Goal: Task Accomplishment & Management: Manage account settings

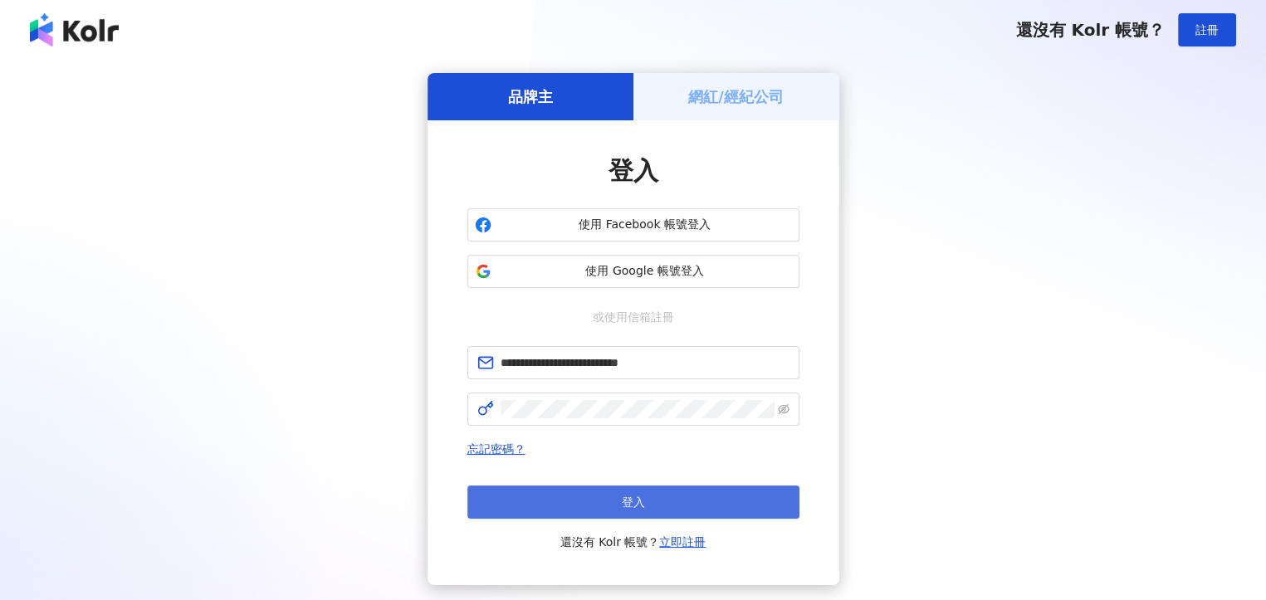
click at [608, 502] on button "登入" at bounding box center [634, 502] width 332 height 33
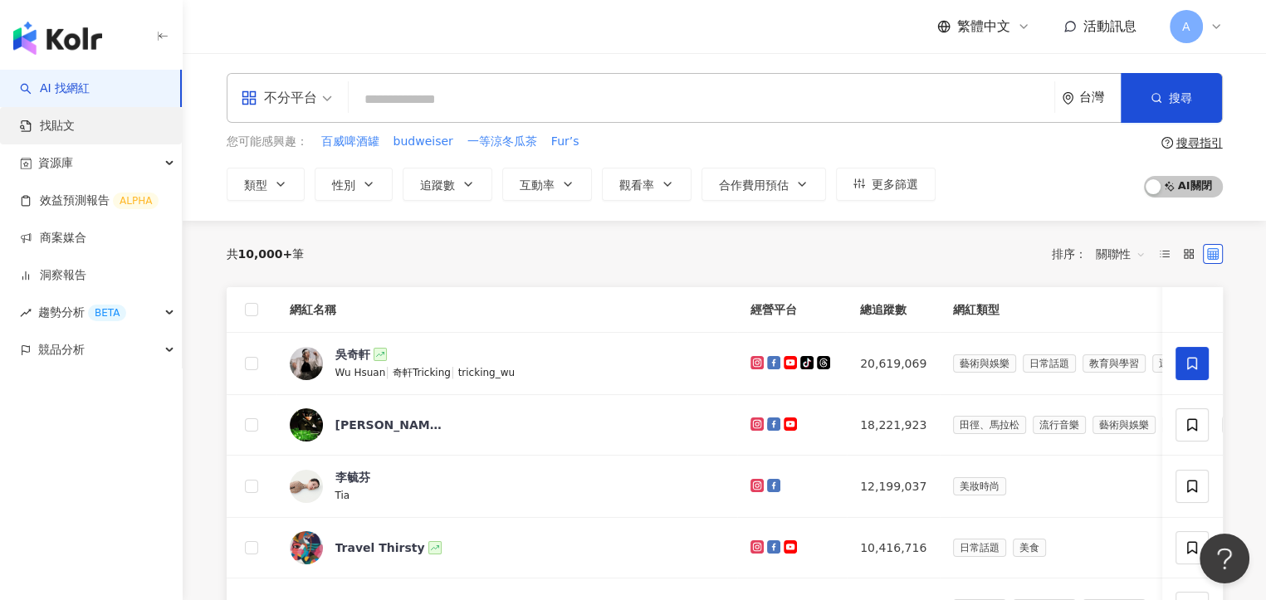
click at [75, 125] on link "找貼文" at bounding box center [47, 126] width 55 height 17
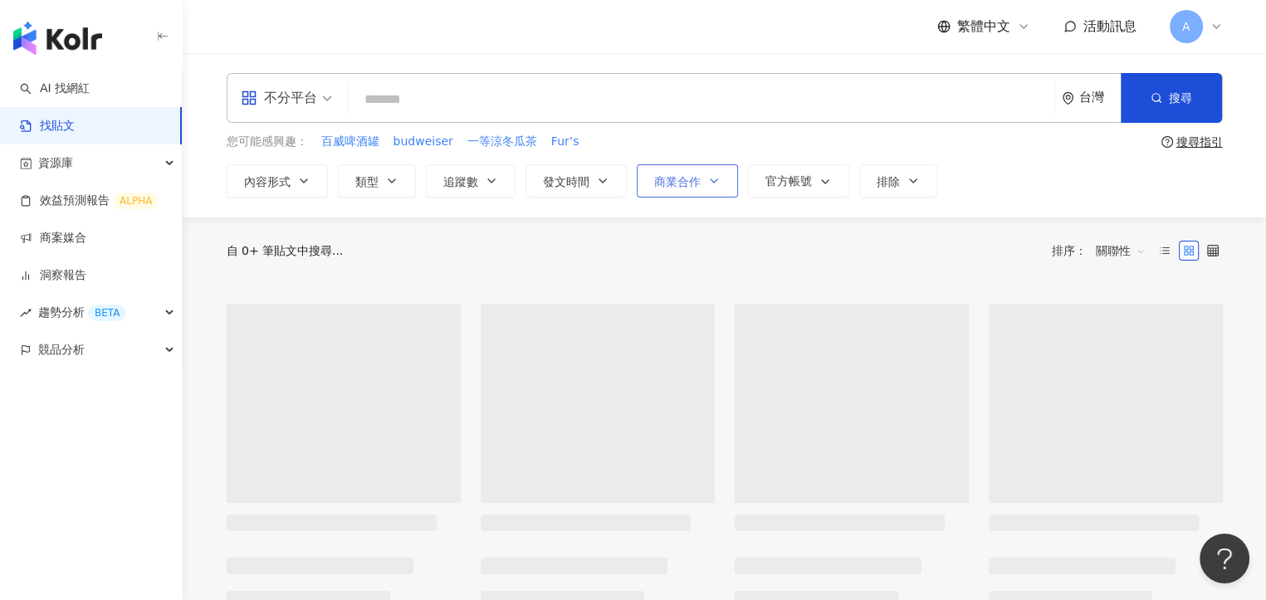
click at [718, 184] on button "商業合作" at bounding box center [687, 180] width 101 height 33
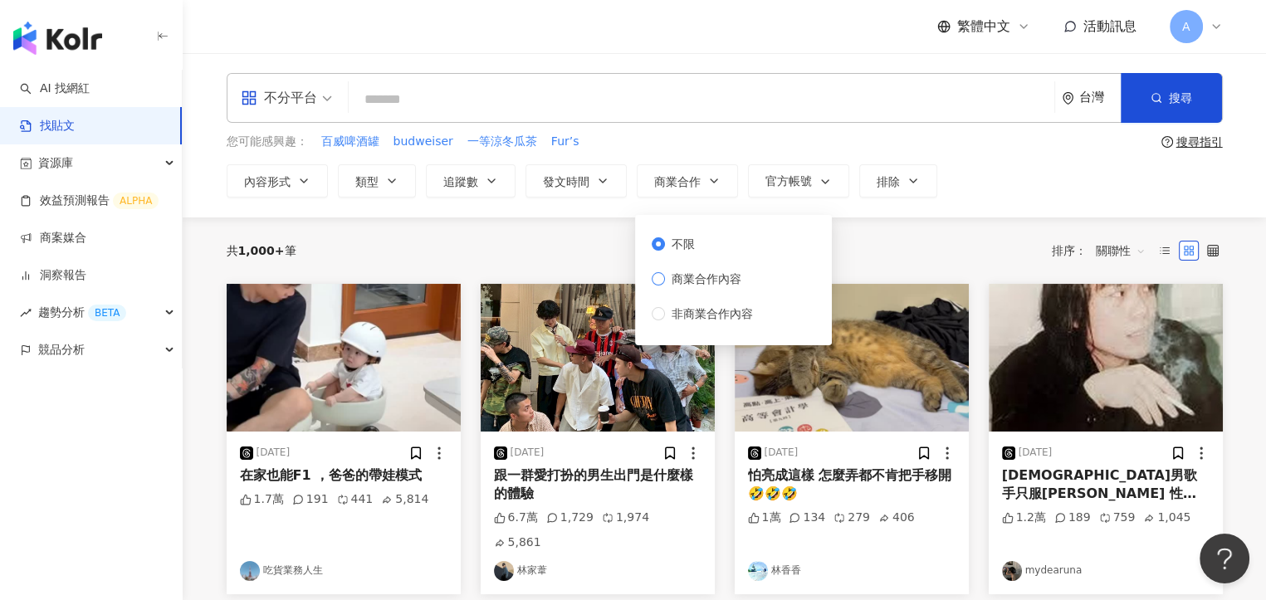
click at [677, 278] on span "商業合作內容" at bounding box center [706, 279] width 83 height 18
click at [552, 252] on div "共 1,000+ 筆 排序： 關聯性" at bounding box center [725, 251] width 997 height 27
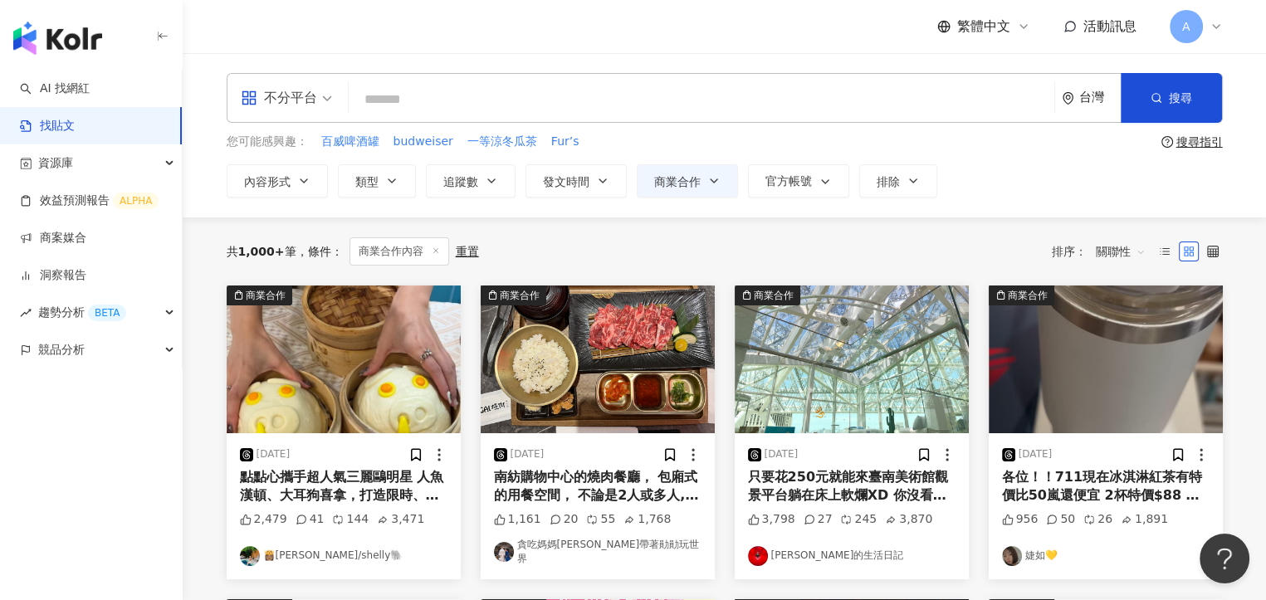
click at [433, 89] on input "search" at bounding box center [701, 99] width 693 height 36
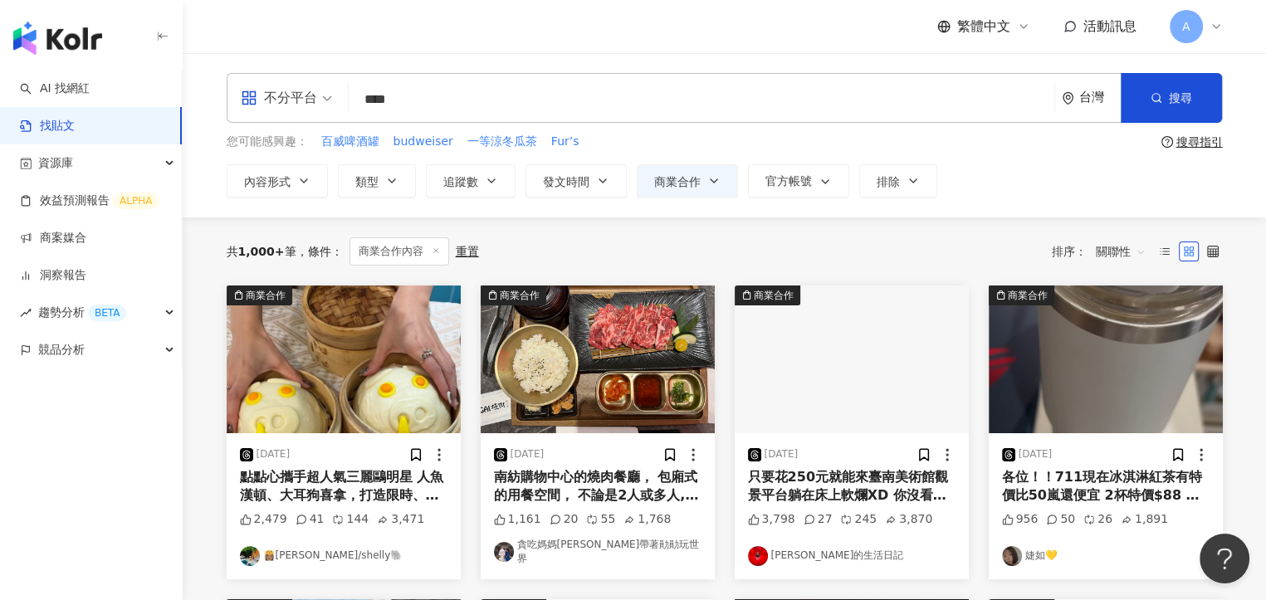
type input "****"
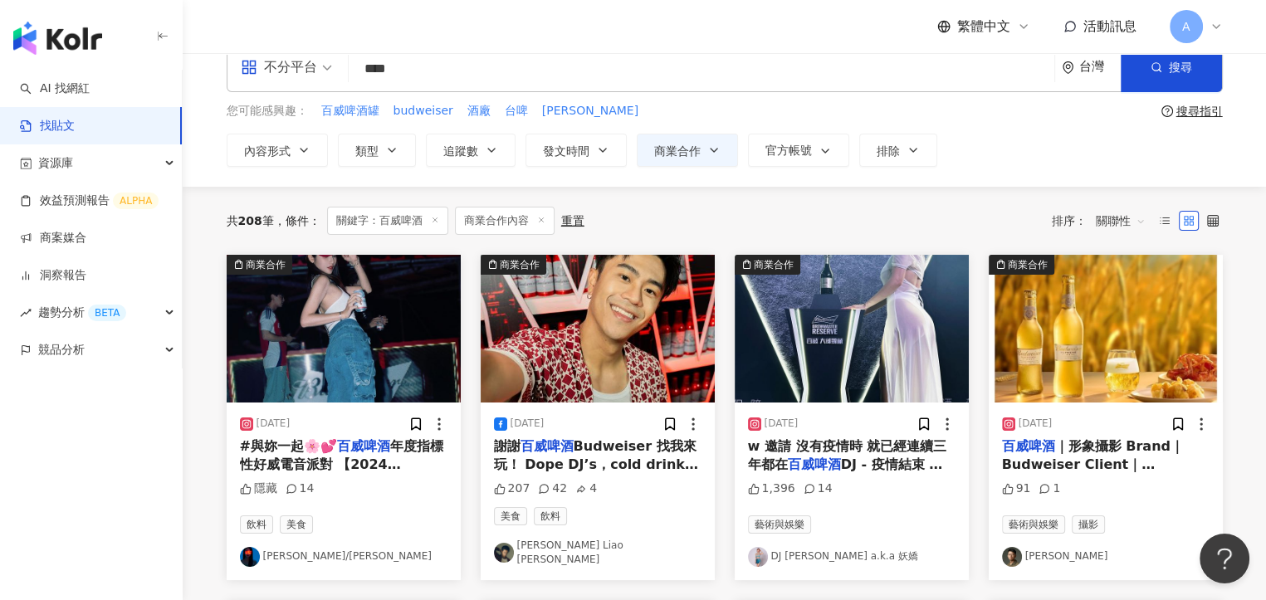
scroll to position [83, 0]
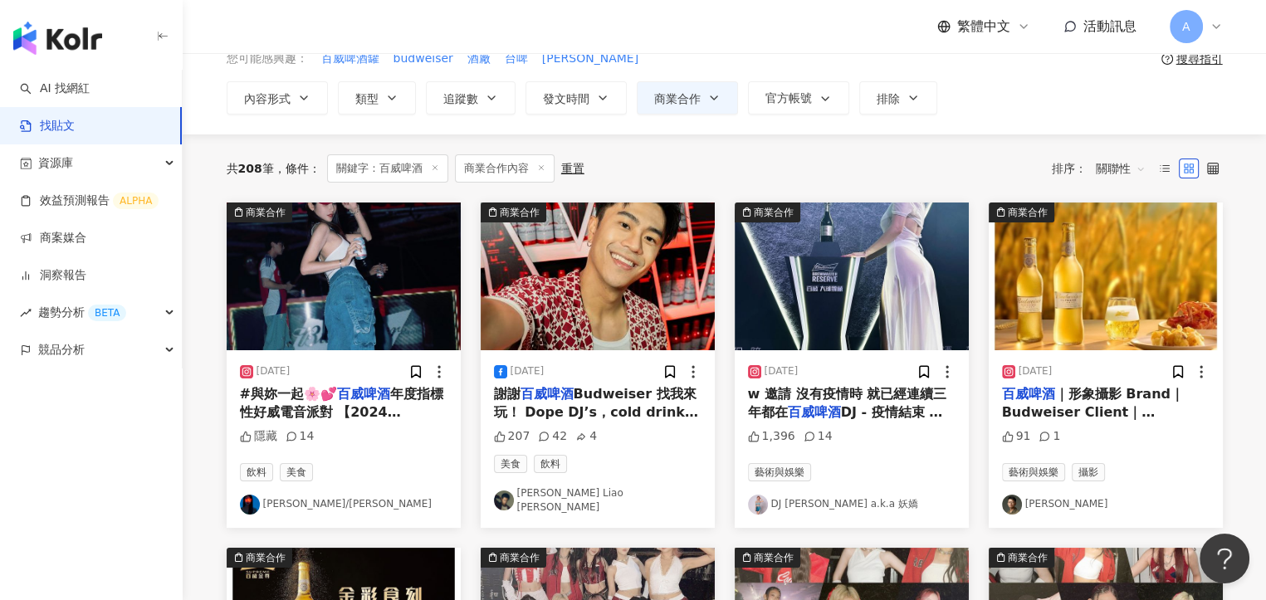
click at [1132, 169] on span "關聯性" at bounding box center [1121, 168] width 50 height 27
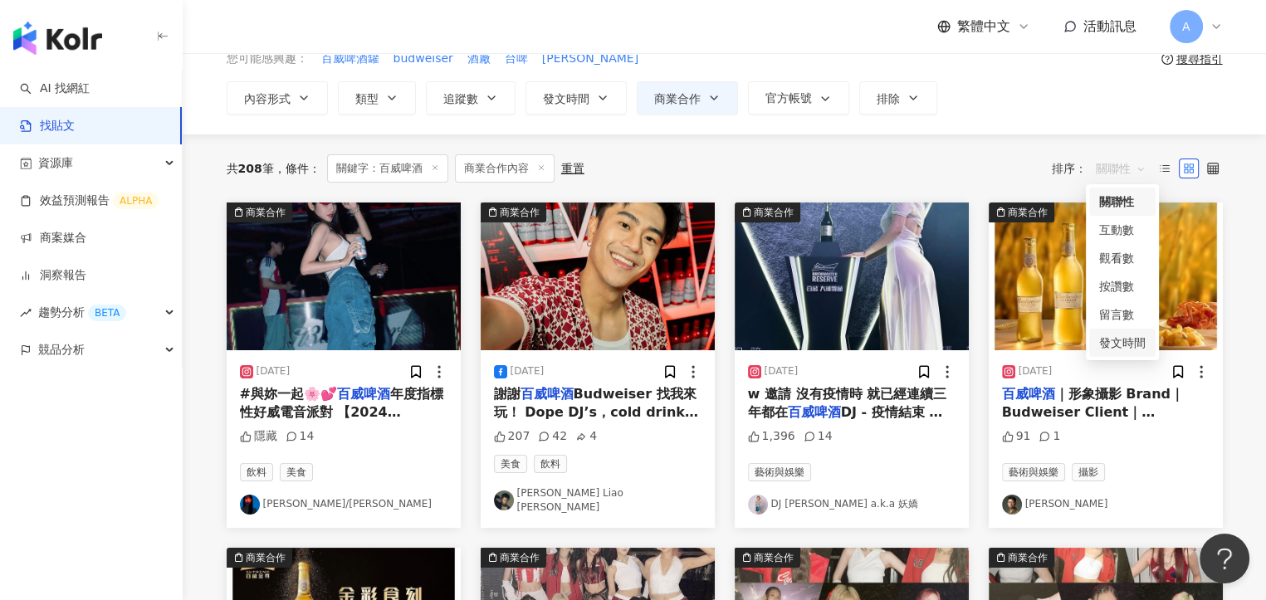
click at [1125, 345] on div "發文時間" at bounding box center [1123, 343] width 47 height 18
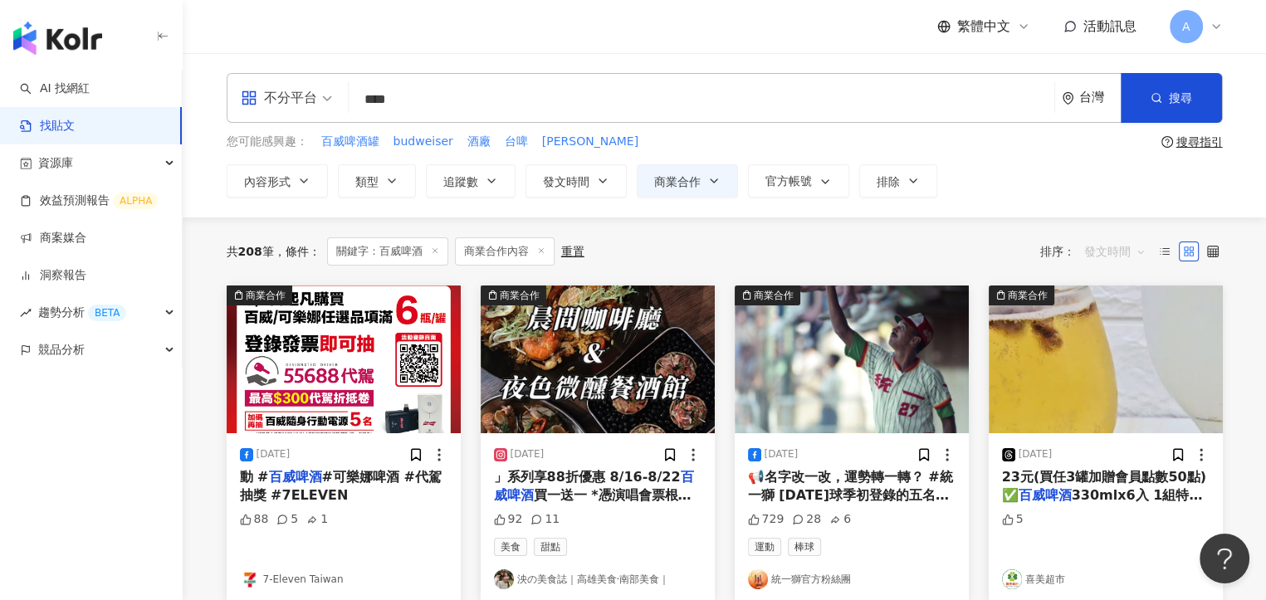
click at [1118, 249] on span "發文時間" at bounding box center [1115, 251] width 61 height 27
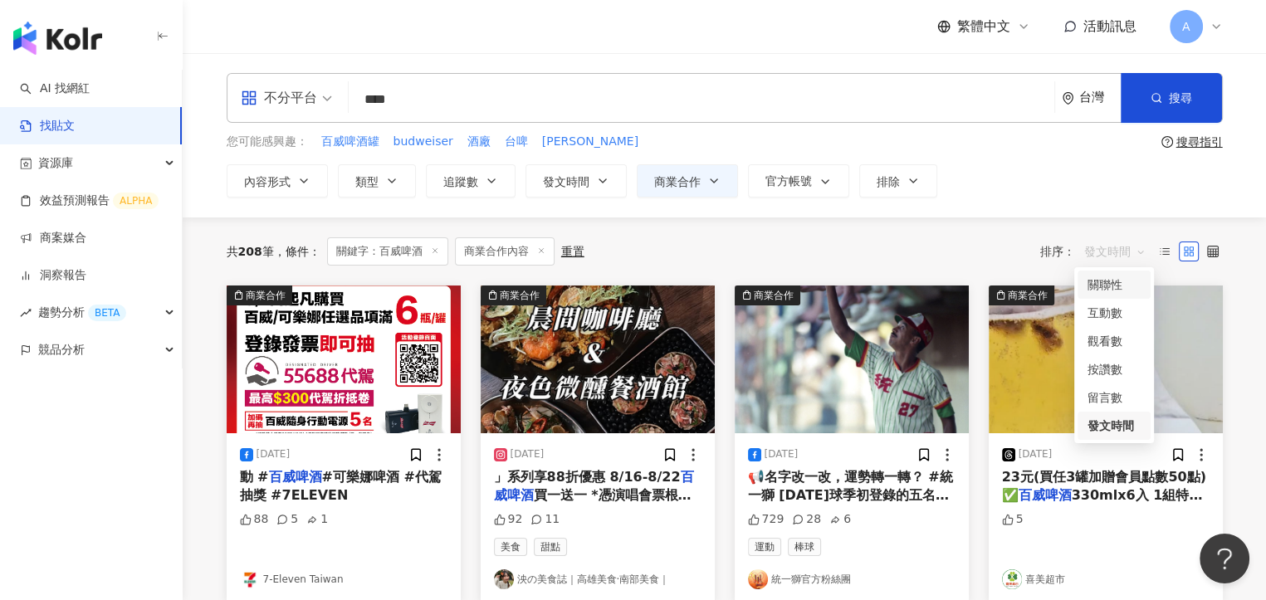
click at [1129, 283] on div "關聯性" at bounding box center [1114, 285] width 53 height 18
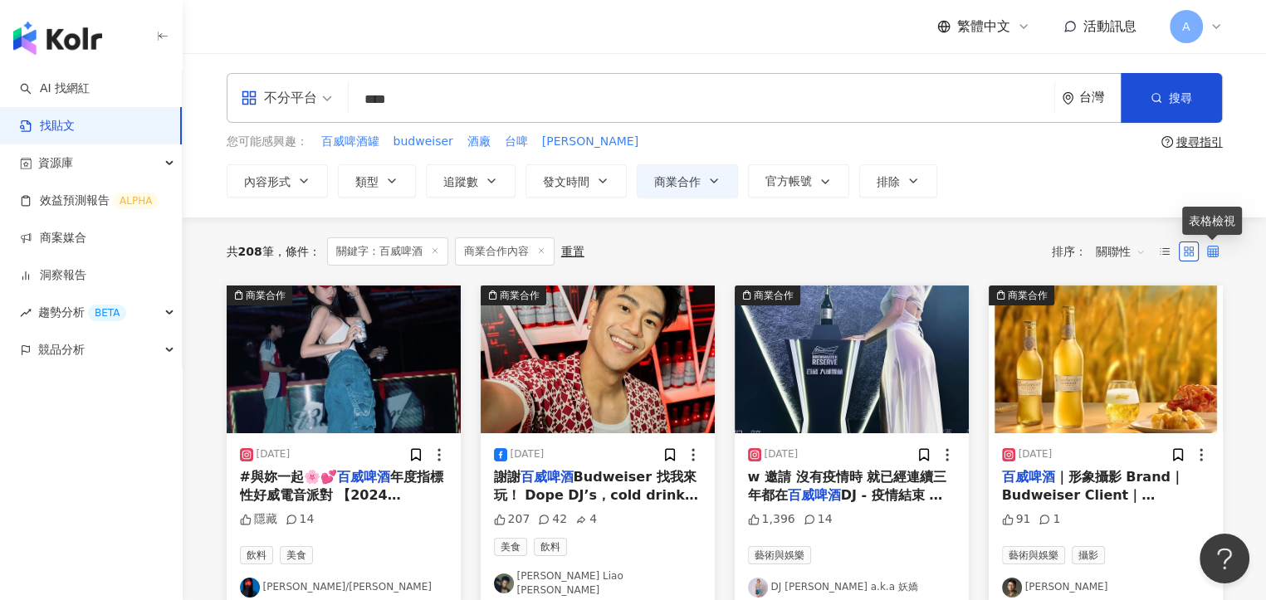
click at [1214, 252] on icon at bounding box center [1213, 252] width 12 height 12
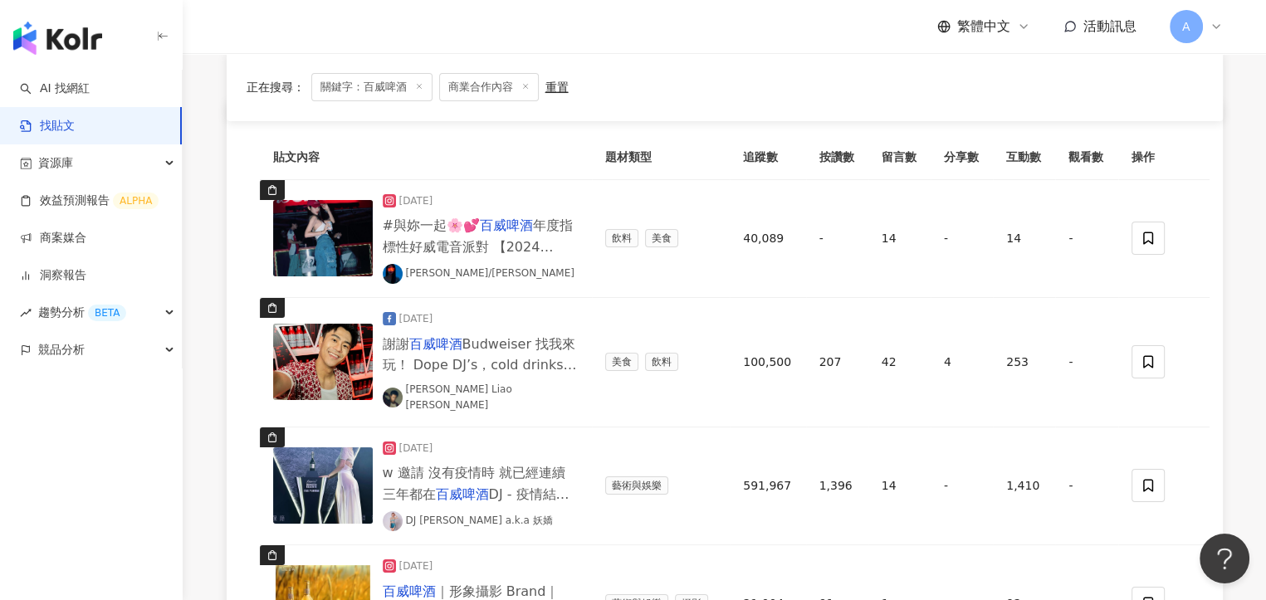
scroll to position [166, 0]
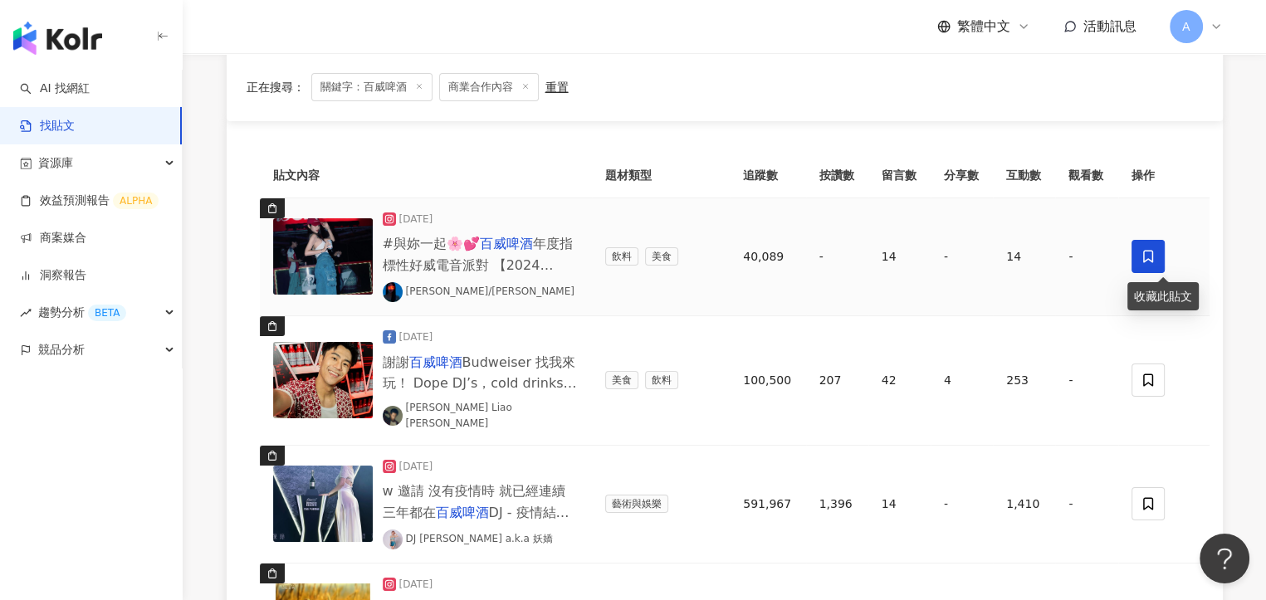
click at [1138, 260] on span at bounding box center [1148, 256] width 33 height 33
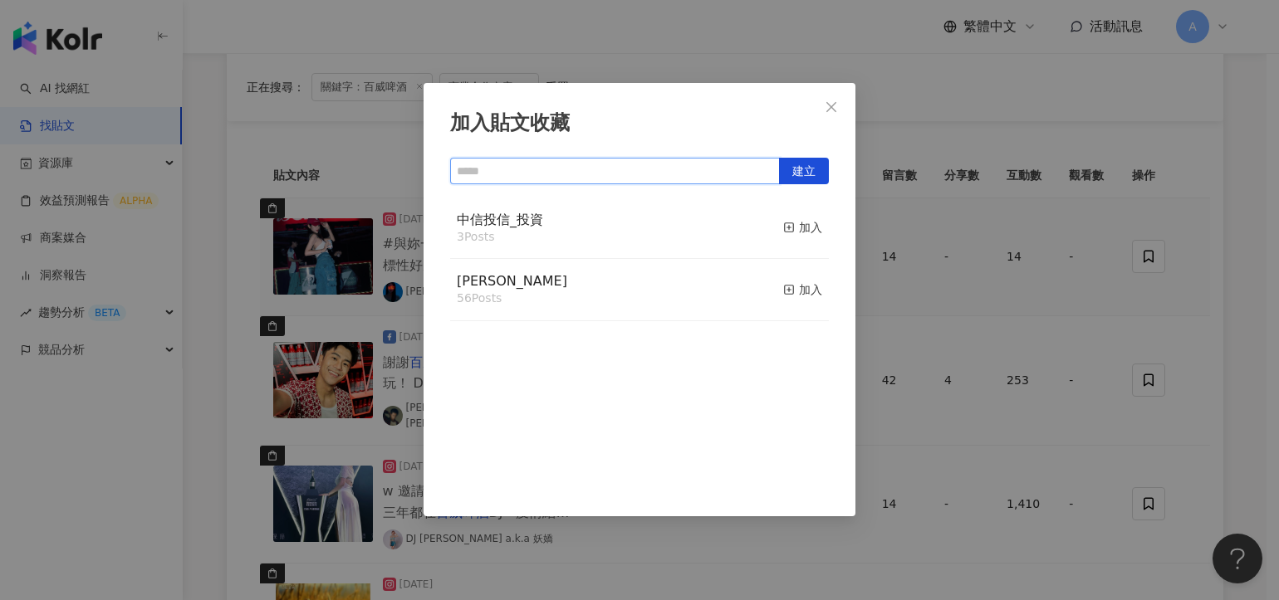
click at [590, 170] on input "text" at bounding box center [615, 171] width 330 height 27
type input "**"
click at [794, 179] on span "建立" at bounding box center [803, 172] width 23 height 27
click at [831, 100] on icon "close" at bounding box center [831, 106] width 13 height 13
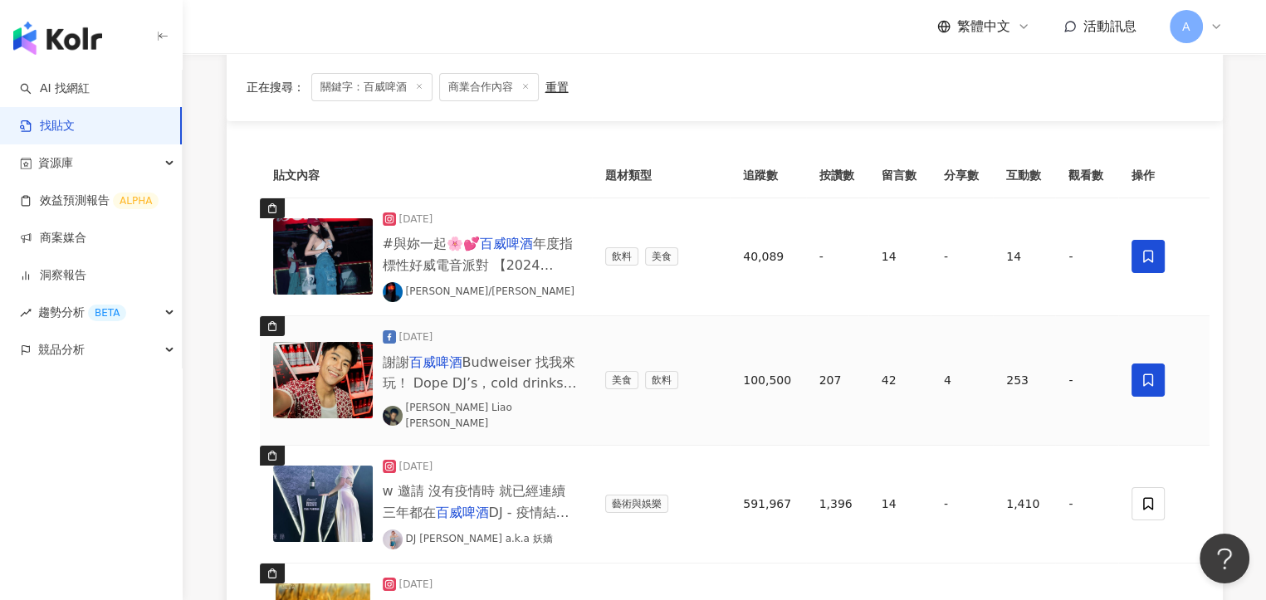
click at [1142, 382] on span at bounding box center [1148, 380] width 33 height 33
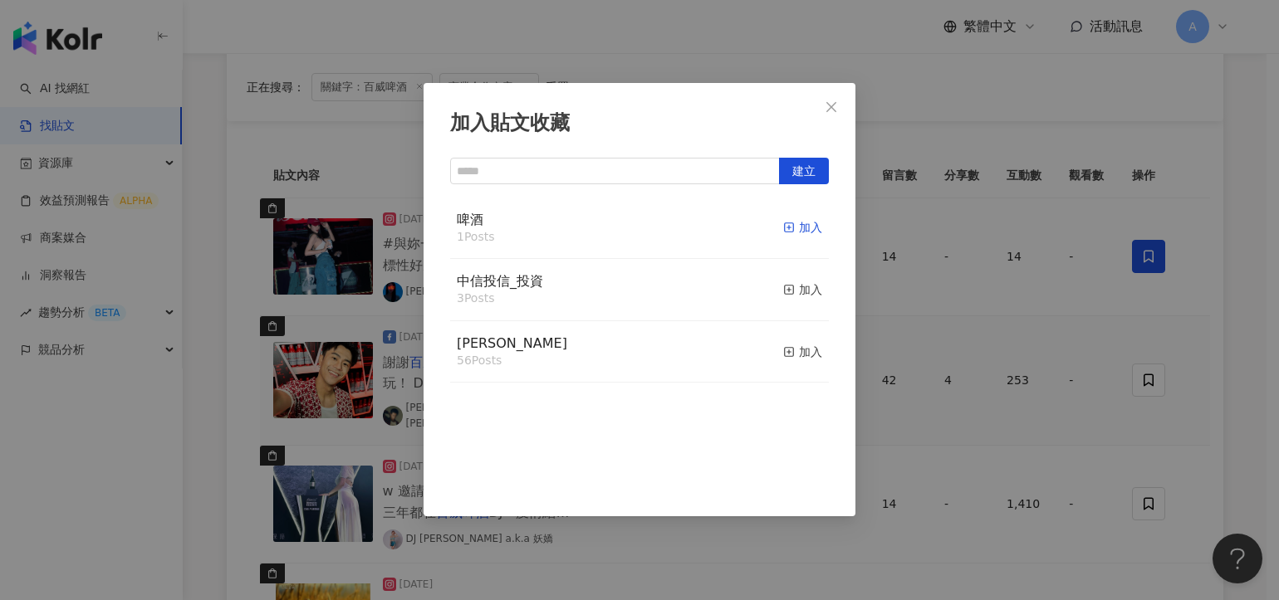
click at [785, 230] on rect "button" at bounding box center [789, 227] width 9 height 9
click at [840, 105] on span "Close" at bounding box center [831, 106] width 33 height 13
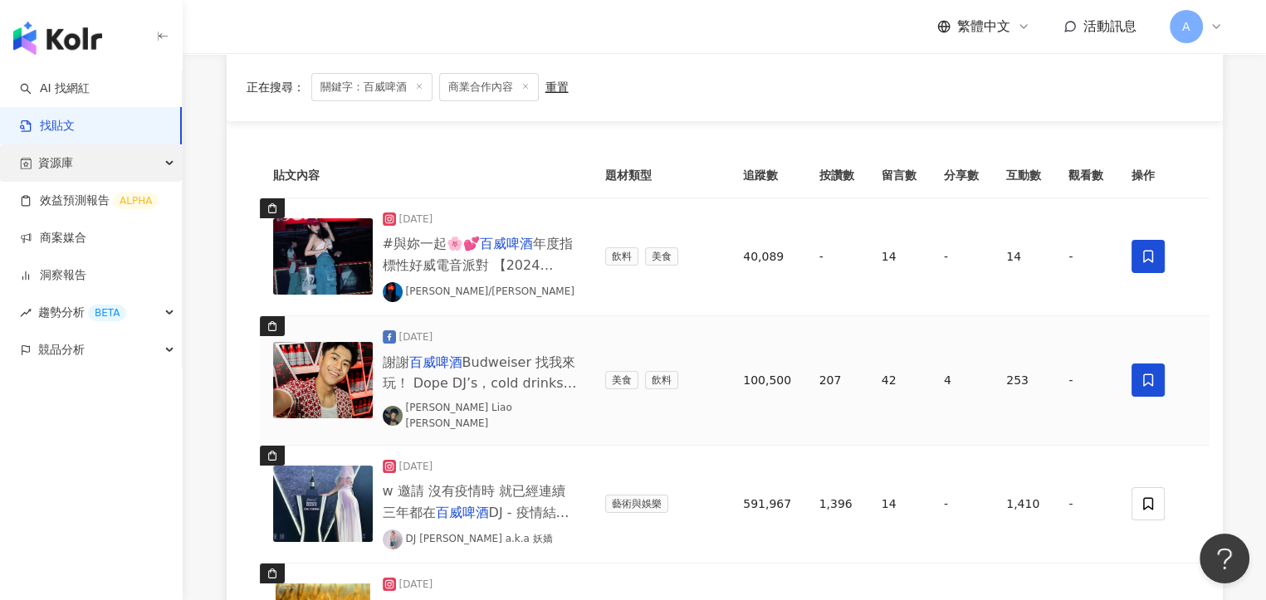
click at [130, 162] on div "資源庫" at bounding box center [91, 162] width 182 height 37
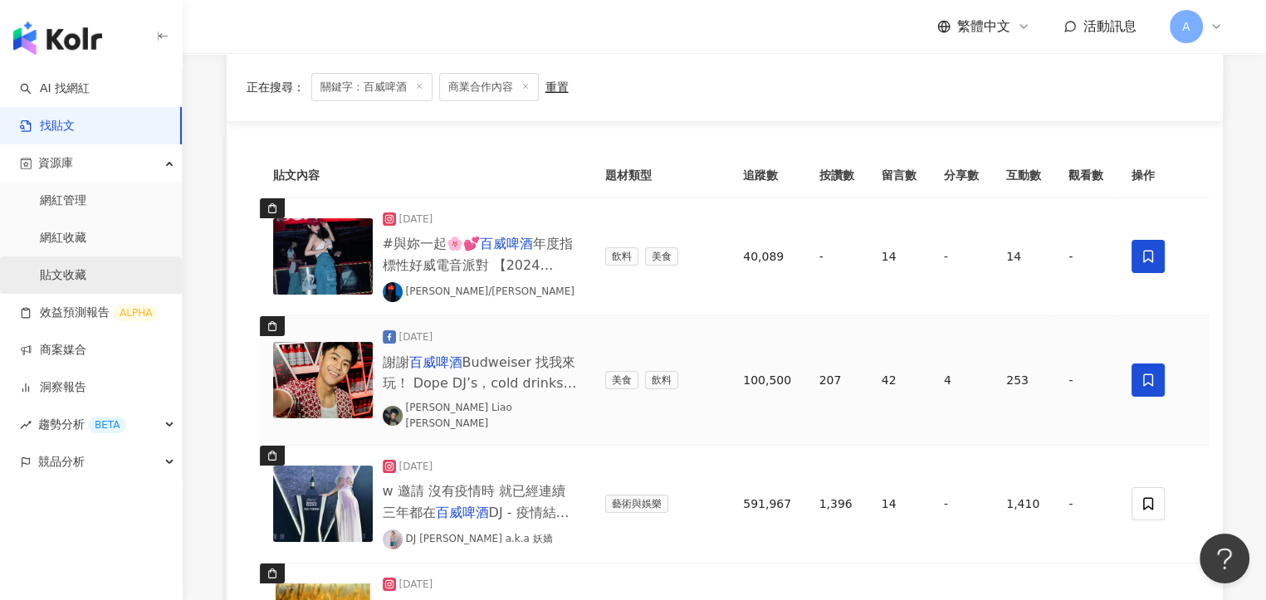
click at [81, 278] on link "貼文收藏" at bounding box center [63, 275] width 47 height 17
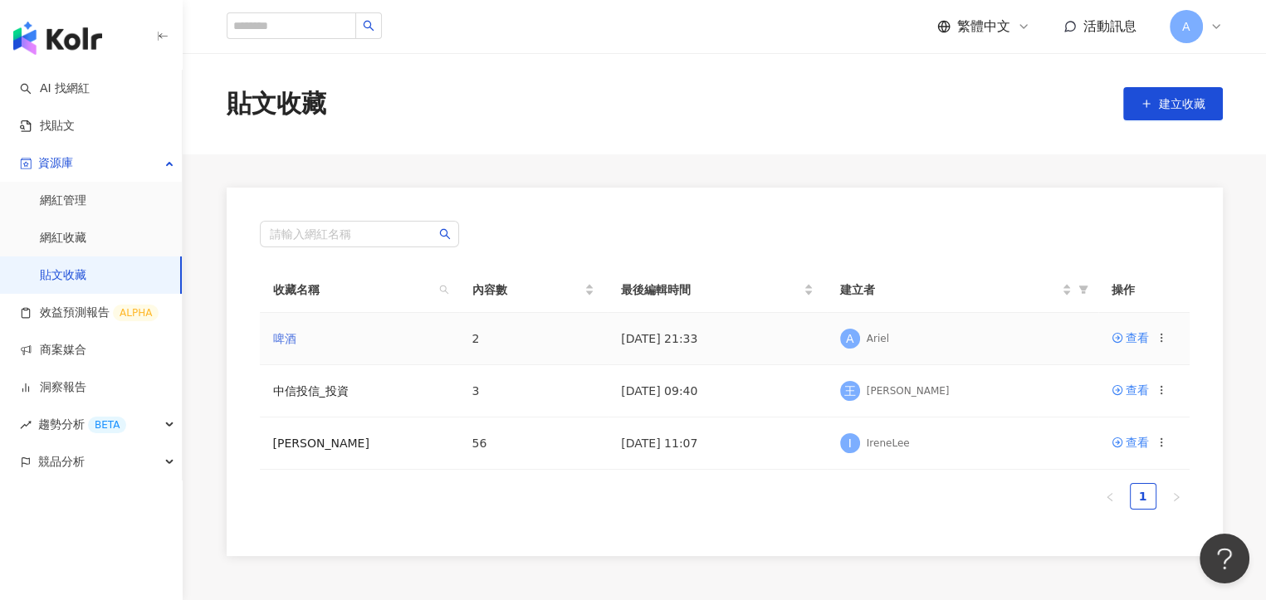
click at [282, 336] on link "啤酒" at bounding box center [284, 338] width 23 height 13
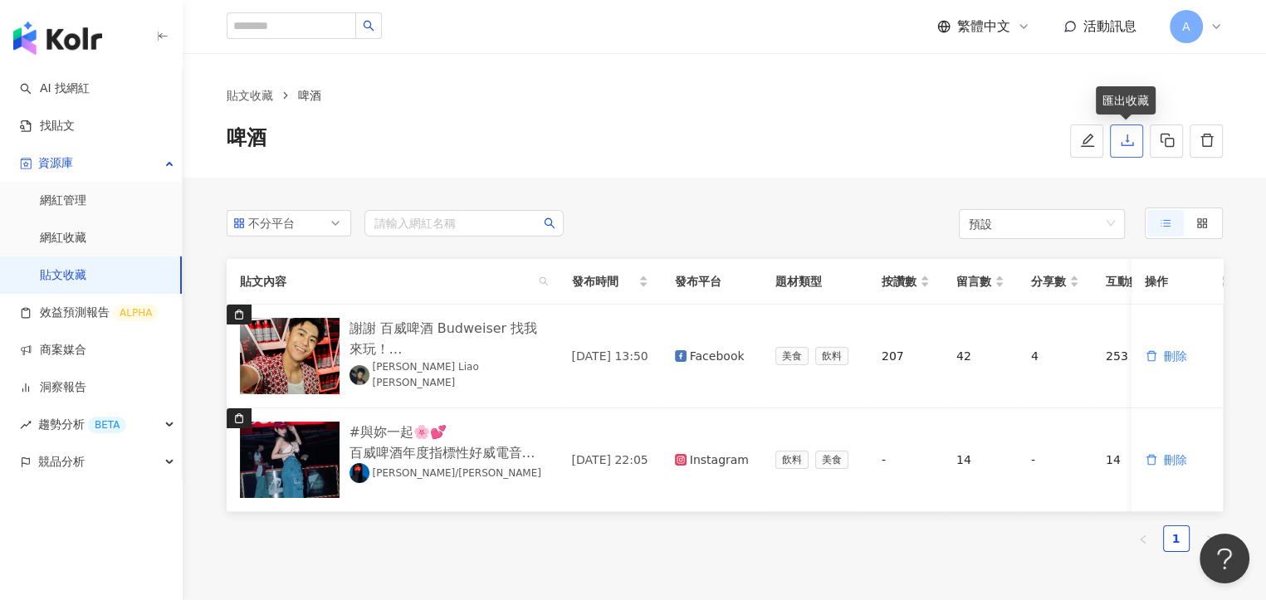
click at [1129, 143] on icon "download" at bounding box center [1127, 140] width 15 height 15
click at [1245, 385] on div "不分平台 請輸入網紅名稱 預設 貼文內容 發布時間 發布平台 題材類型 按讚數 留言數 分享數 互動數 觀看數 操作 謝謝 百威啤酒 Budweiser 找我…" at bounding box center [724, 387] width 1063 height 418
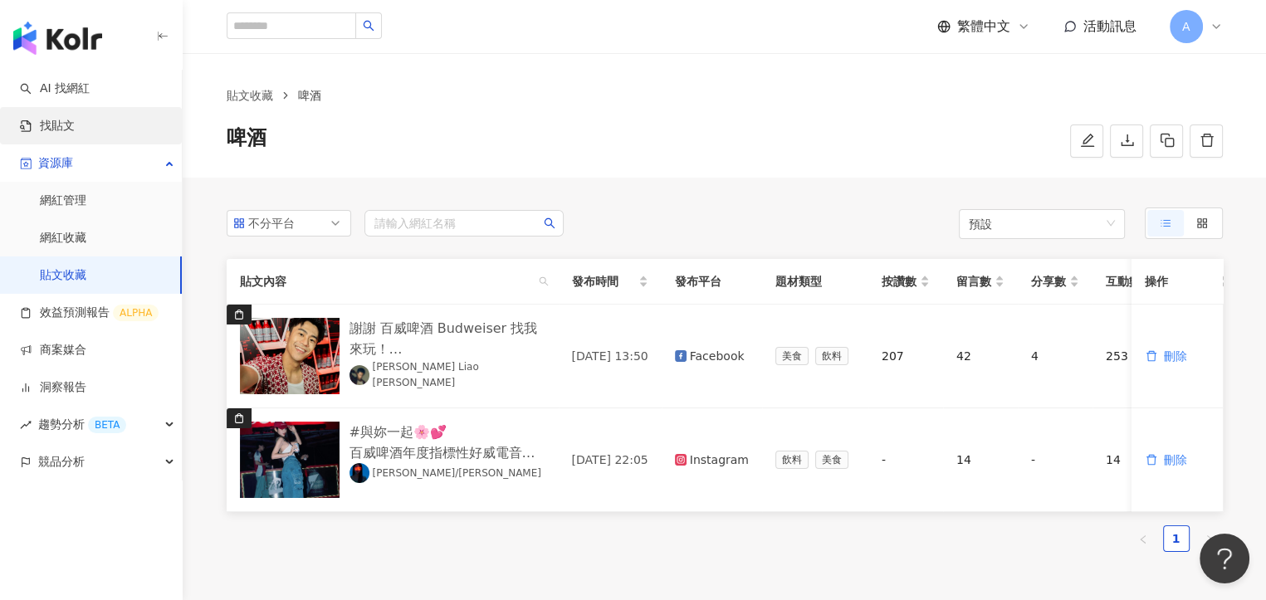
click at [75, 126] on link "找貼文" at bounding box center [47, 126] width 55 height 17
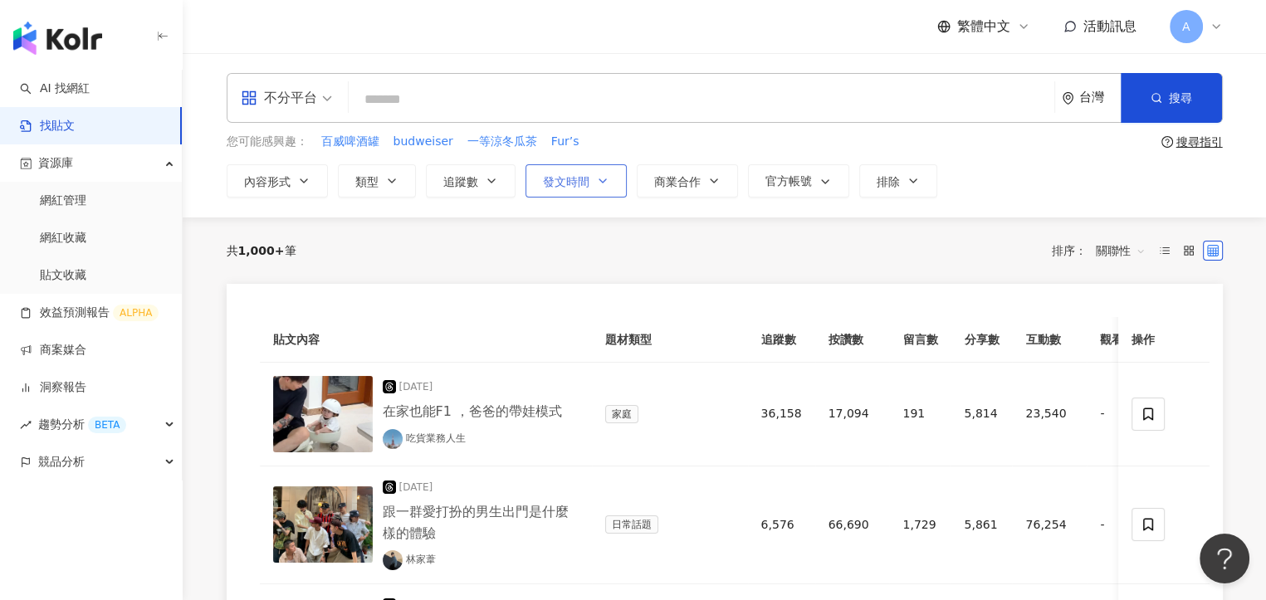
click at [602, 182] on icon "button" at bounding box center [602, 180] width 13 height 13
click at [440, 250] on div "共 1,000+ 筆 排序： 關聯性" at bounding box center [725, 251] width 997 height 27
click at [86, 272] on link "貼文收藏" at bounding box center [63, 275] width 47 height 17
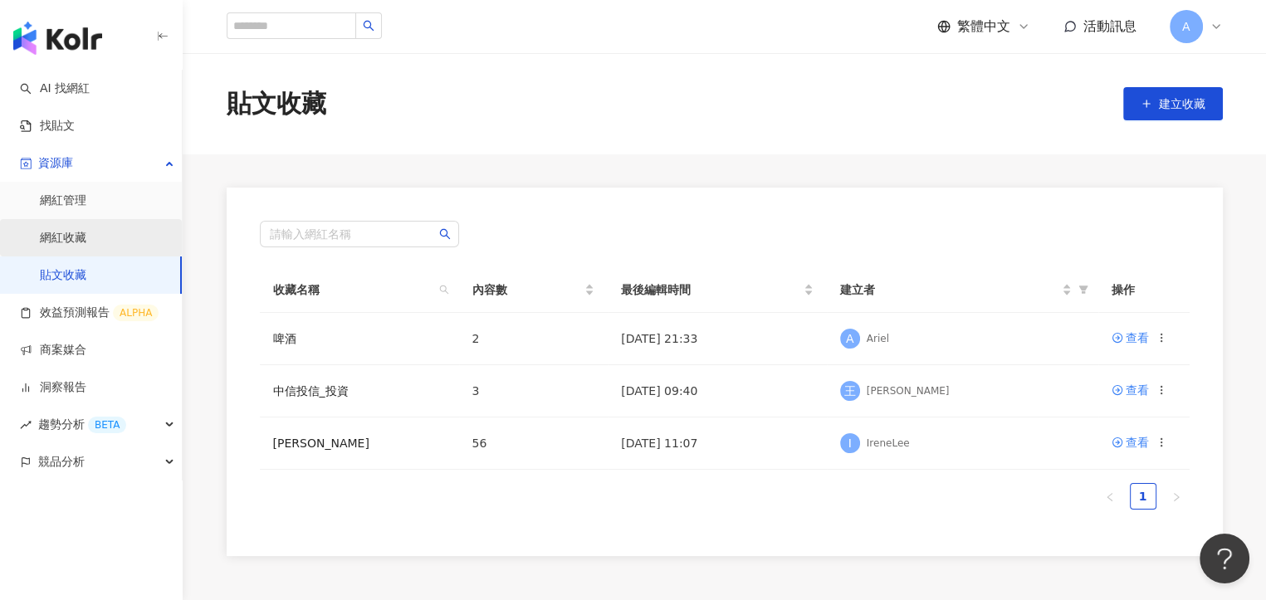
click at [83, 230] on link "網紅收藏" at bounding box center [63, 238] width 47 height 17
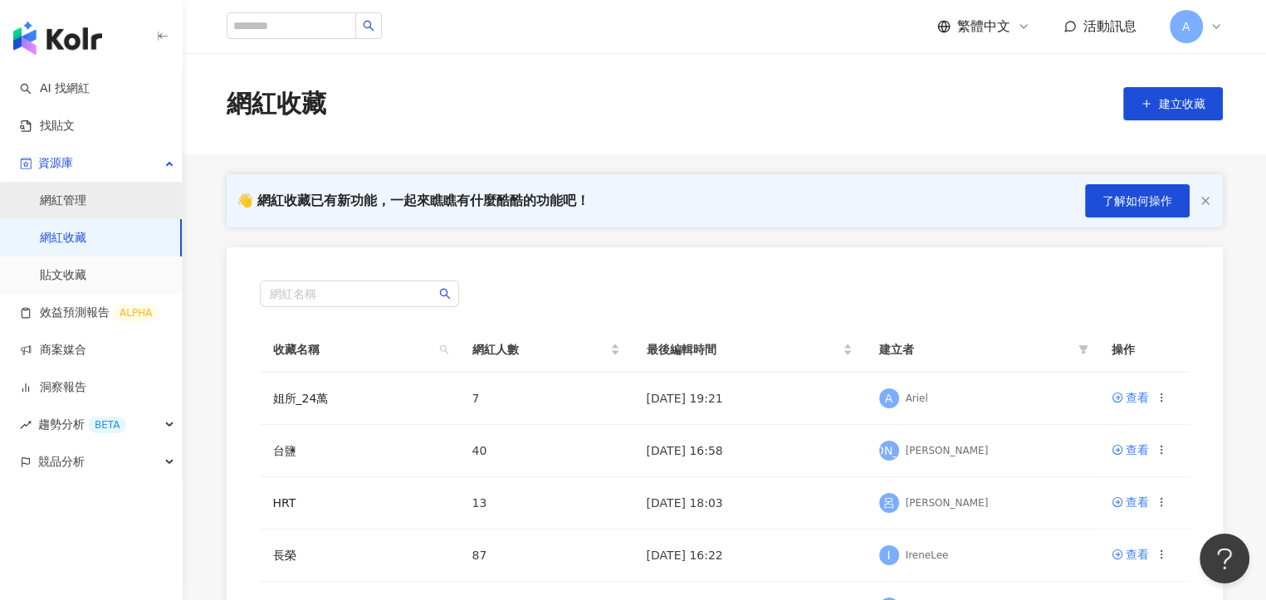
click at [82, 200] on link "網紅管理" at bounding box center [63, 201] width 47 height 17
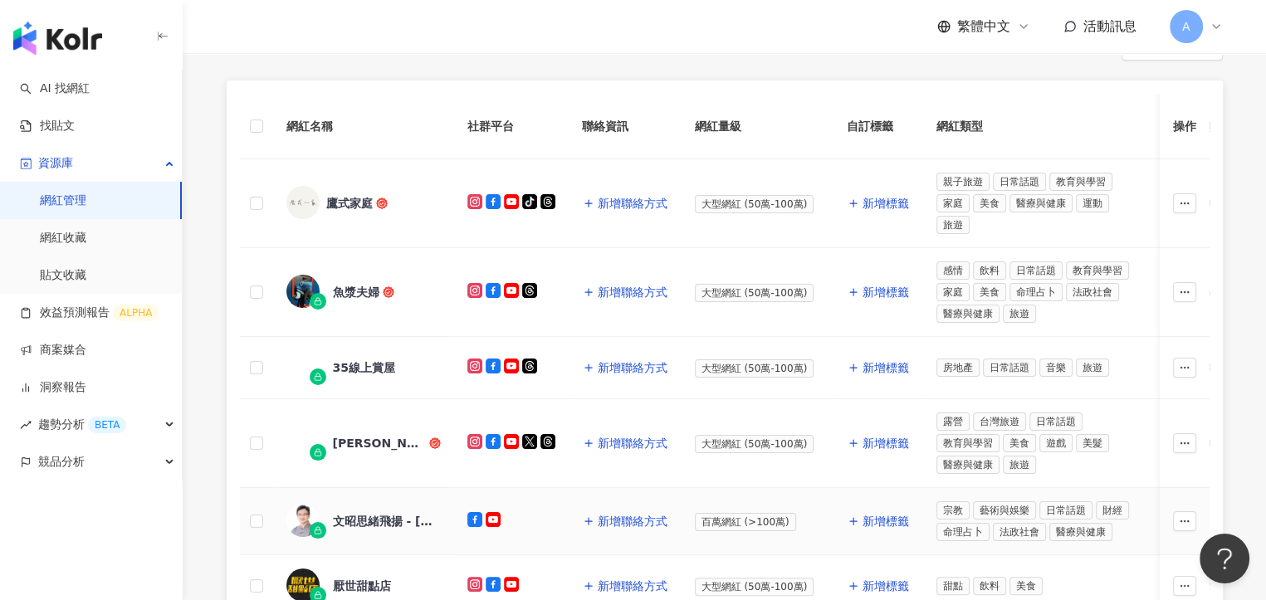
scroll to position [332, 0]
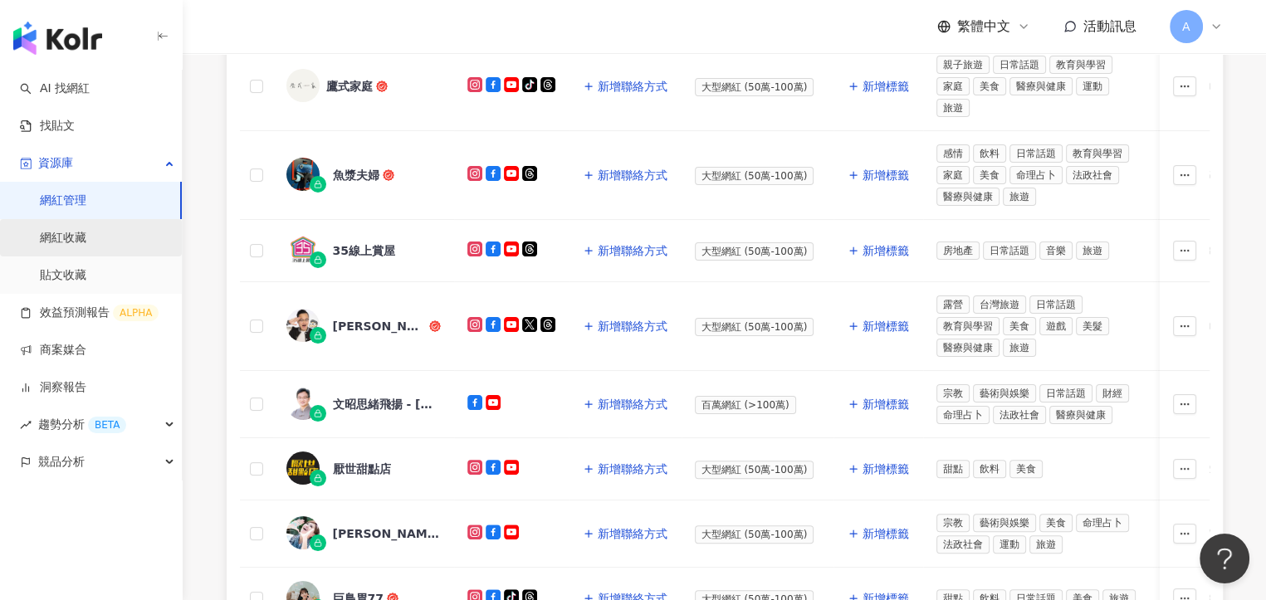
click at [86, 238] on link "網紅收藏" at bounding box center [63, 238] width 47 height 17
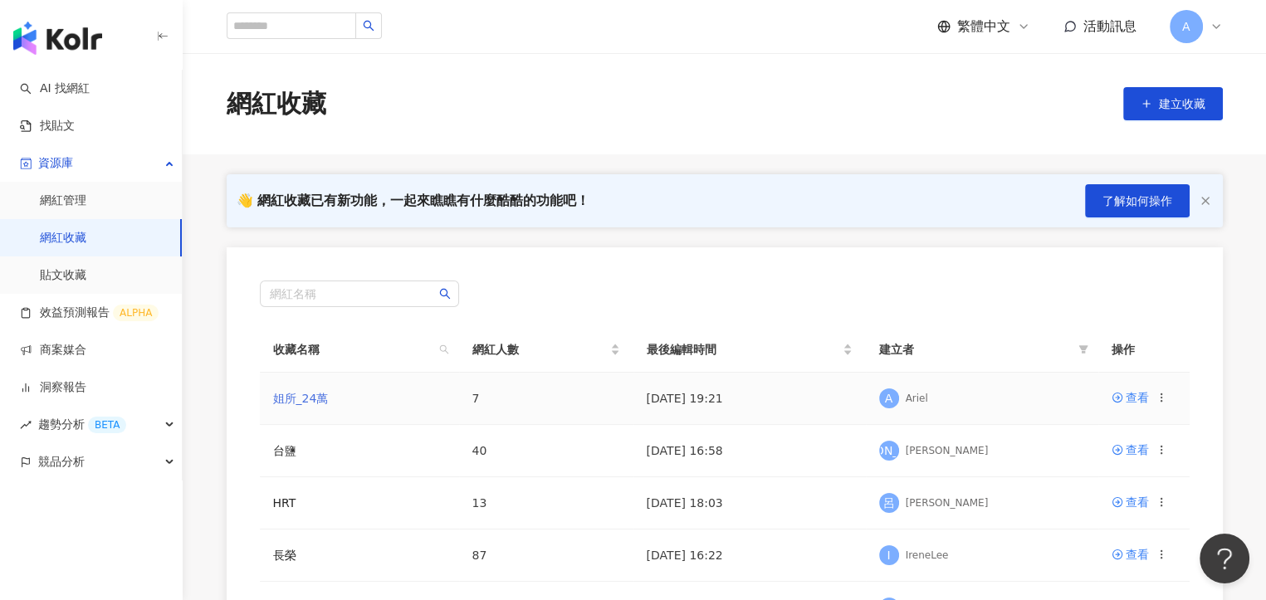
click at [316, 399] on link "姐所_24萬" at bounding box center [301, 398] width 56 height 13
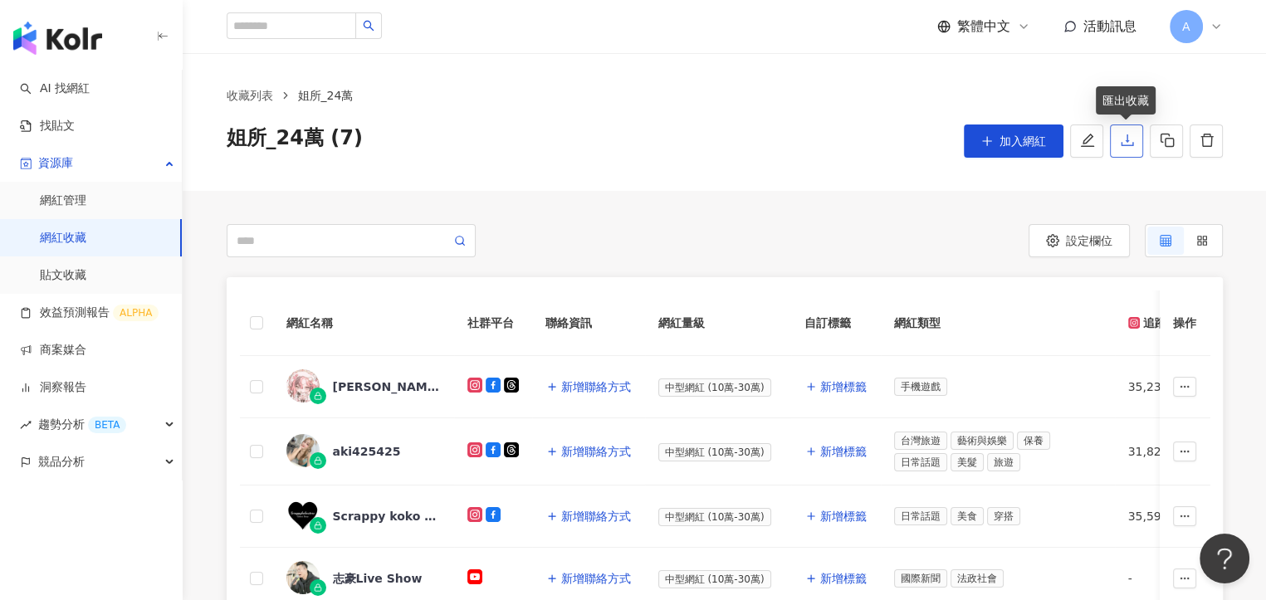
click at [1126, 130] on button "button" at bounding box center [1126, 141] width 33 height 33
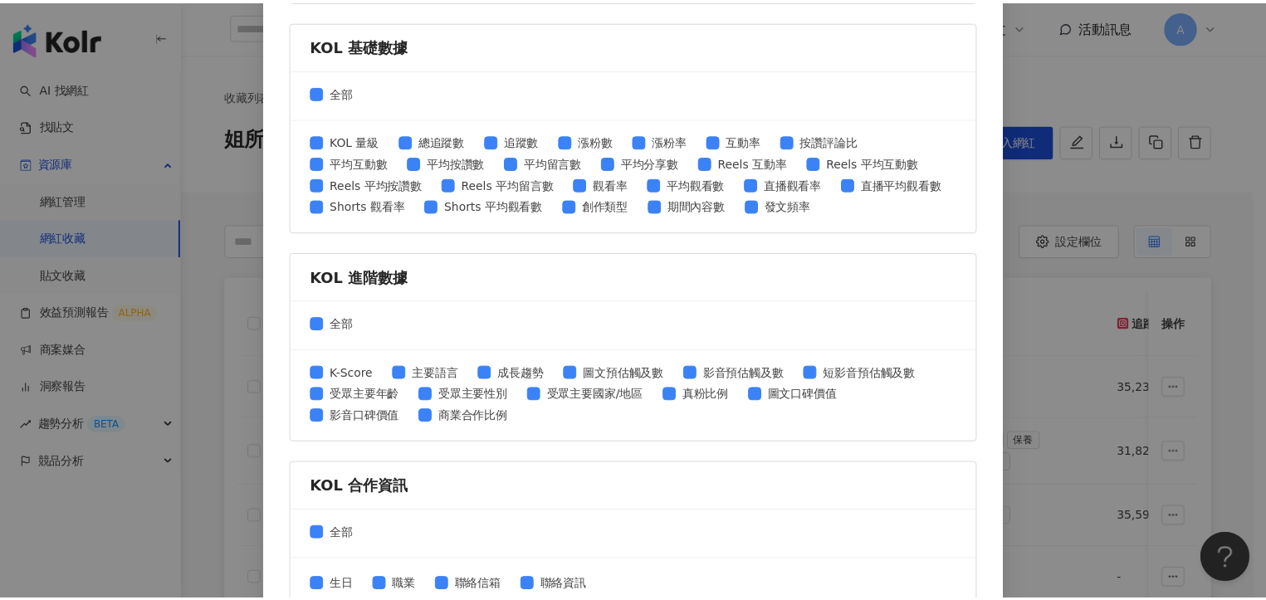
scroll to position [685, 0]
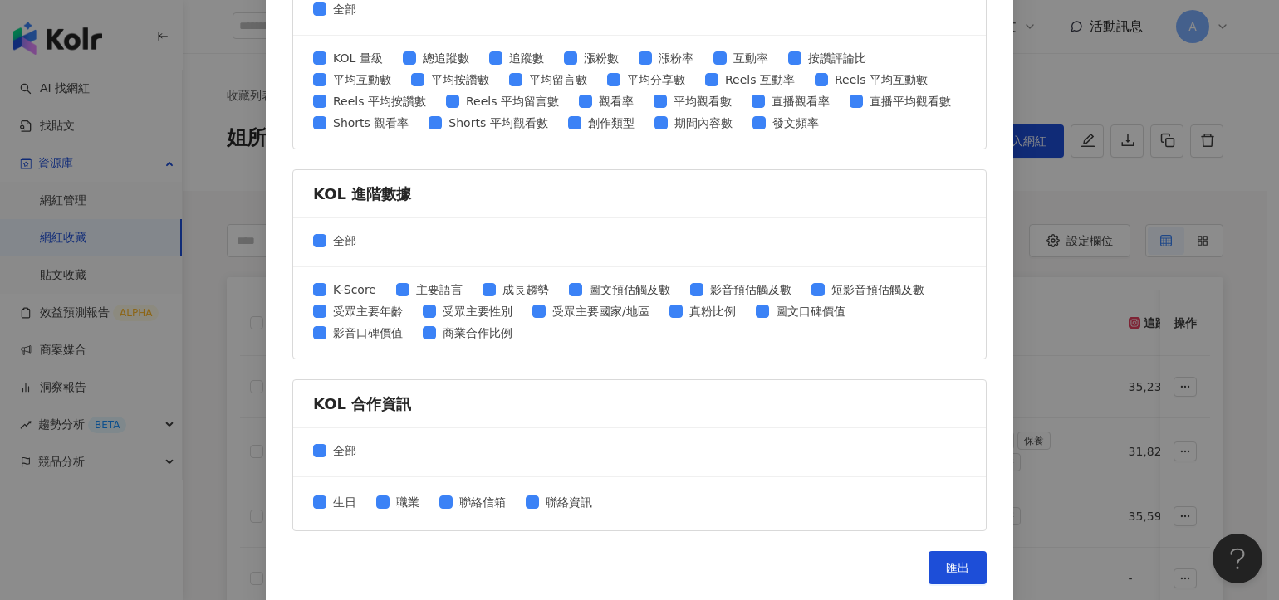
click at [203, 198] on div "匯出收藏 請選擇您欲匯出的項目 社群平台 全部 Facebook Instagram YouTube TikTok X 數據時間 全部 近三個月 近六個月 K…" at bounding box center [639, 300] width 1279 height 600
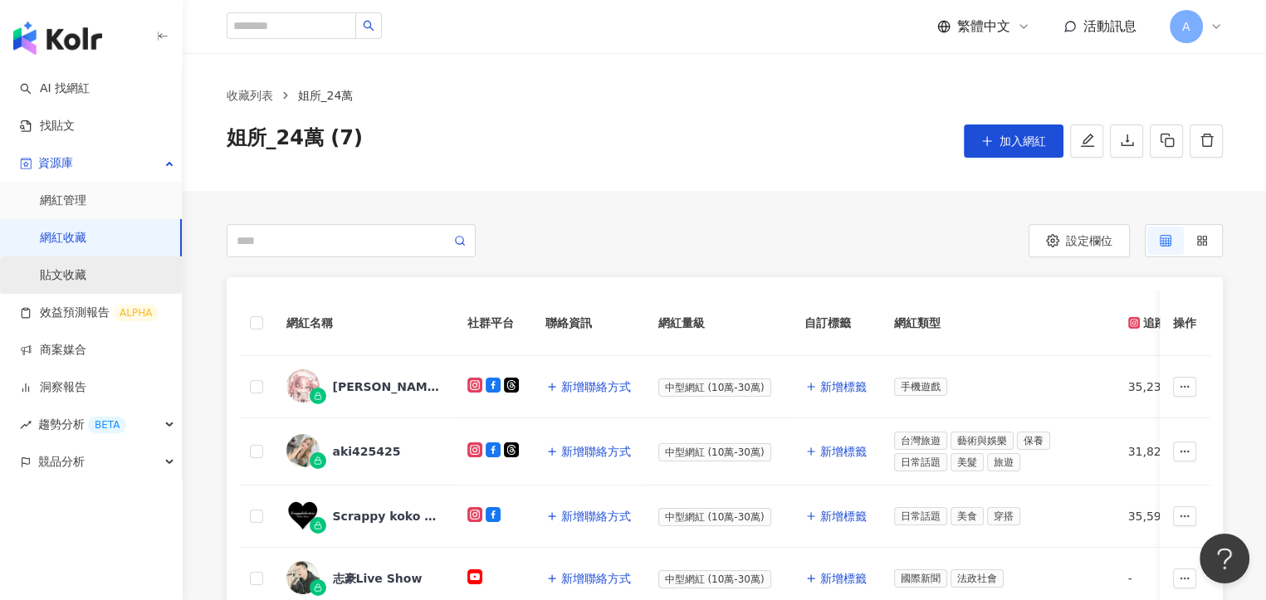
click at [73, 278] on link "貼文收藏" at bounding box center [63, 275] width 47 height 17
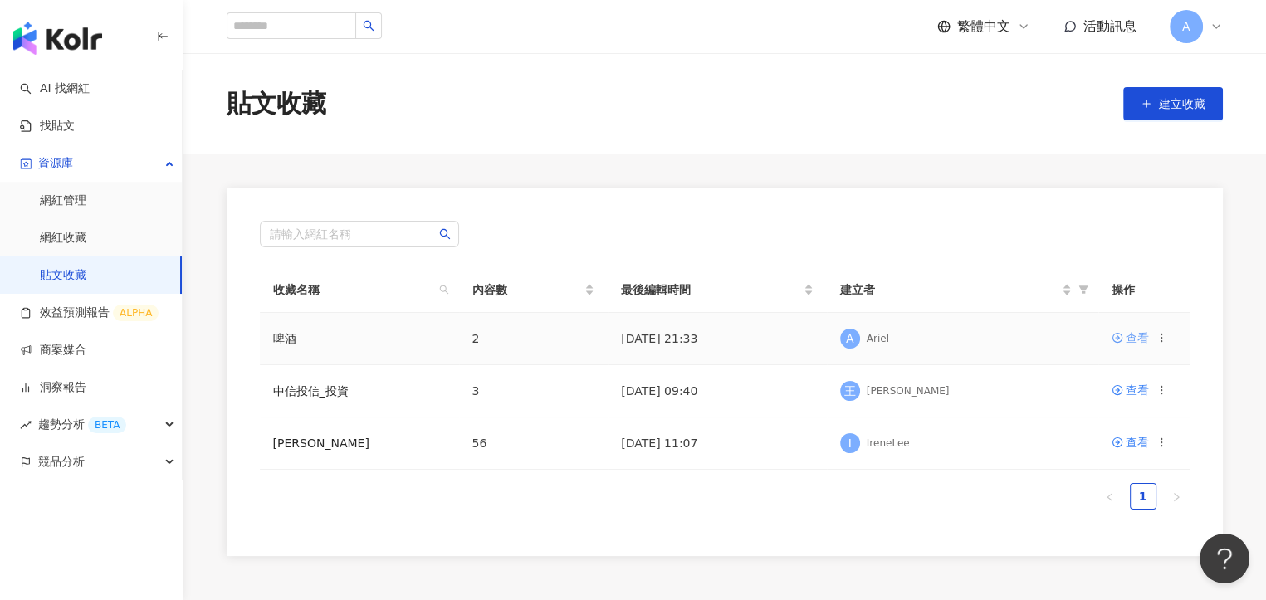
click at [1129, 342] on div "查看" at bounding box center [1137, 338] width 23 height 18
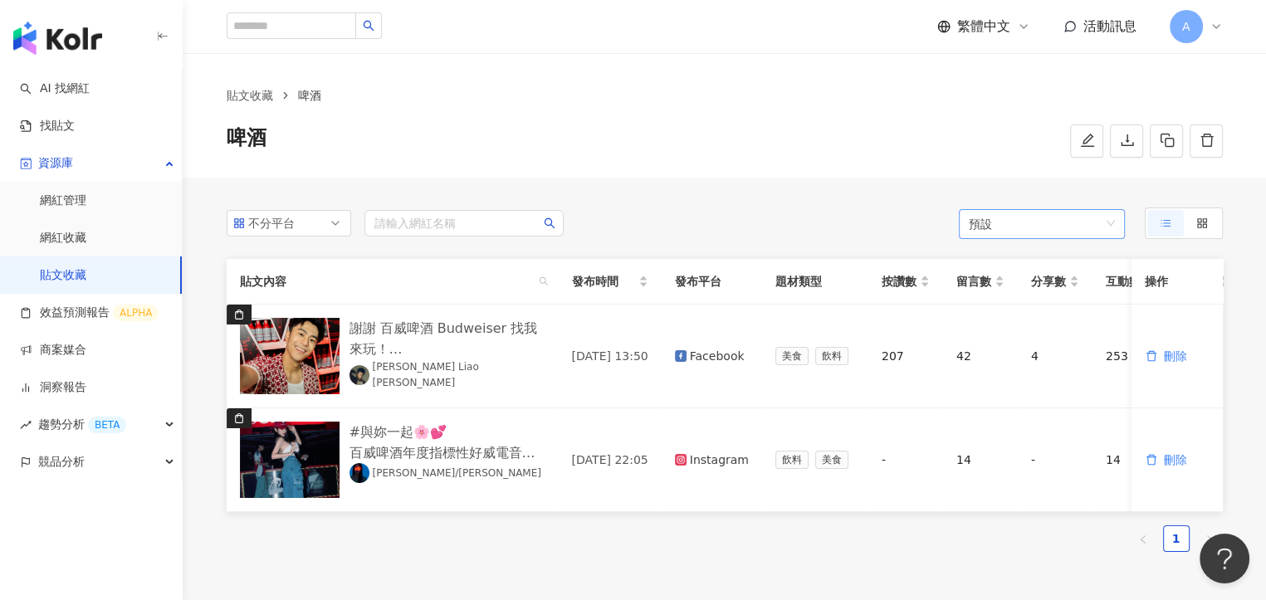
click at [1103, 231] on span "預設" at bounding box center [1042, 224] width 146 height 30
click at [794, 198] on div "不分平台 請輸入網紅名稱 預設 預設 貼文內容 發布時間 發布平台 題材類型 按讚數 留言數 分享數 互動數 觀看數 操作 謝謝 百威啤酒 Budweiser…" at bounding box center [724, 387] width 1063 height 418
click at [86, 196] on link "網紅管理" at bounding box center [63, 201] width 47 height 17
click at [81, 247] on link "網紅收藏" at bounding box center [63, 238] width 47 height 17
click at [81, 238] on link "網紅收藏" at bounding box center [63, 238] width 47 height 17
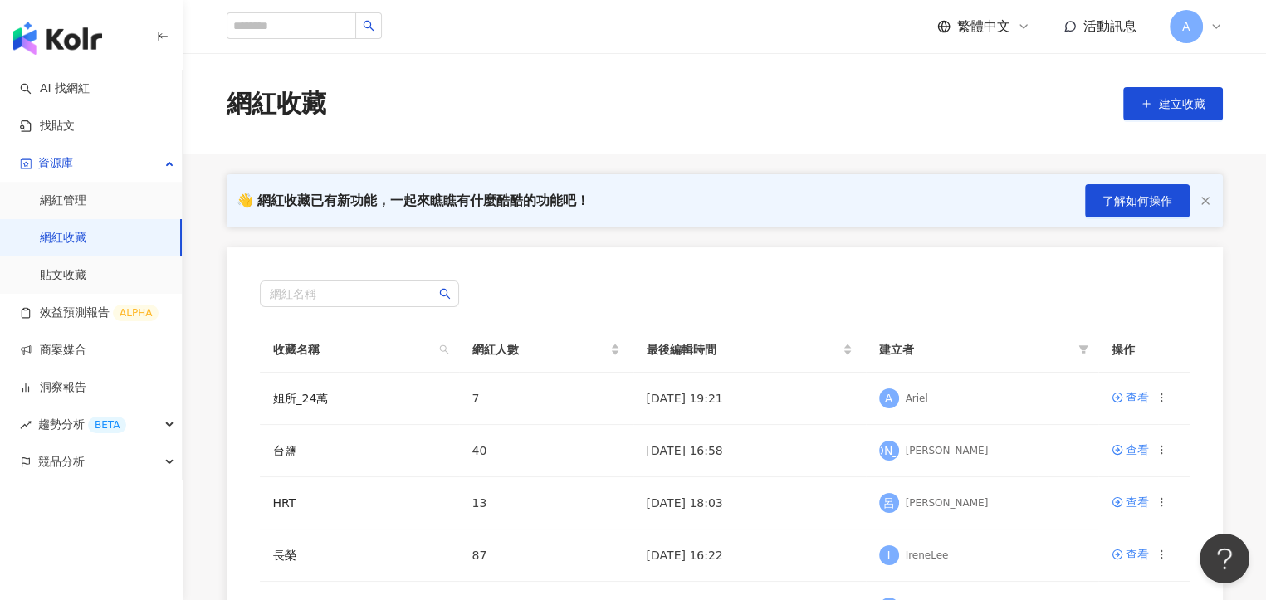
click at [535, 78] on div "網紅收藏 建立收藏" at bounding box center [725, 103] width 1084 height 101
click at [68, 275] on link "貼文收藏" at bounding box center [63, 275] width 47 height 17
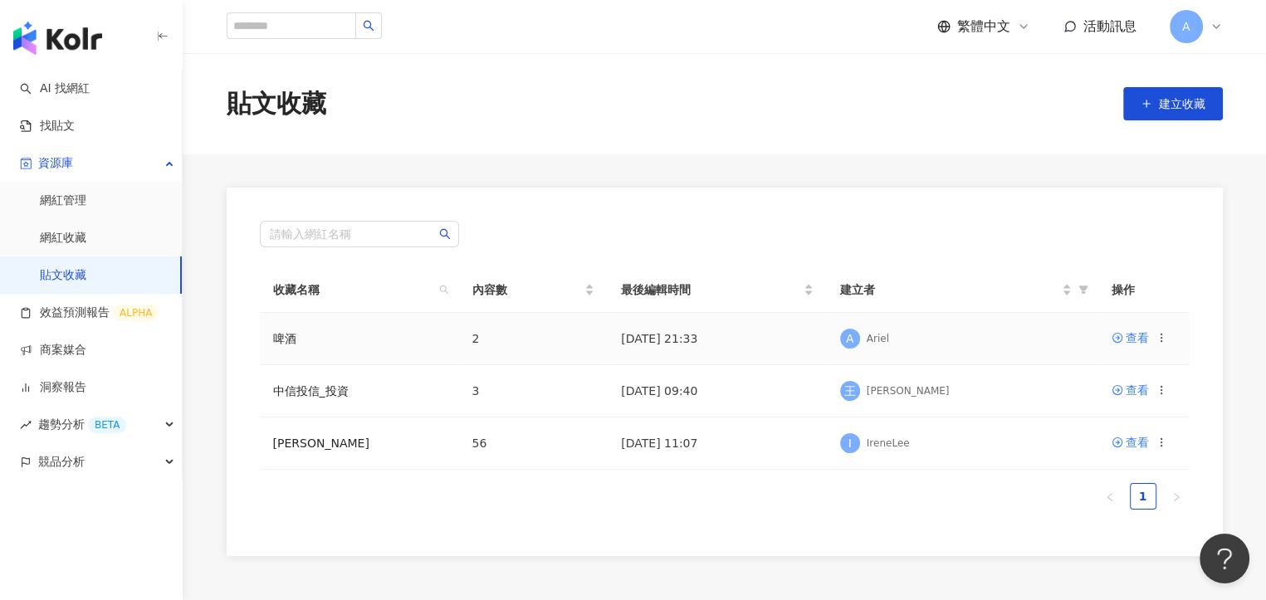
click at [1163, 332] on icon at bounding box center [1162, 338] width 12 height 12
click at [1120, 474] on div "刪除收藏" at bounding box center [1120, 476] width 70 height 18
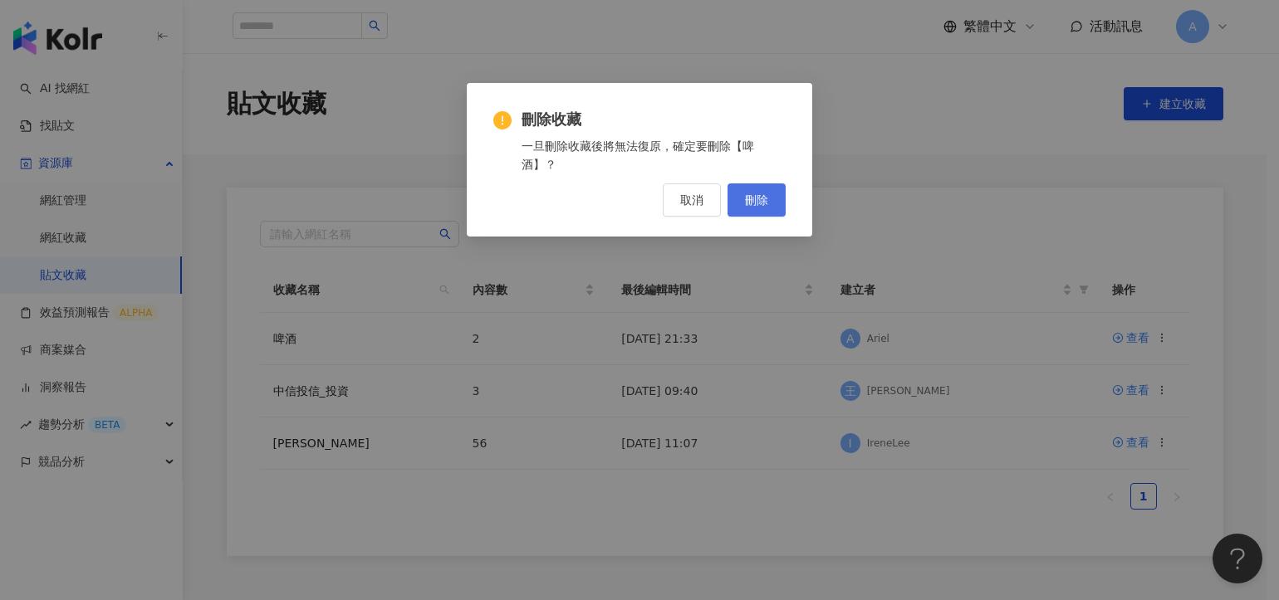
click at [755, 205] on span "刪除" at bounding box center [756, 199] width 23 height 13
